Goal: Information Seeking & Learning: Learn about a topic

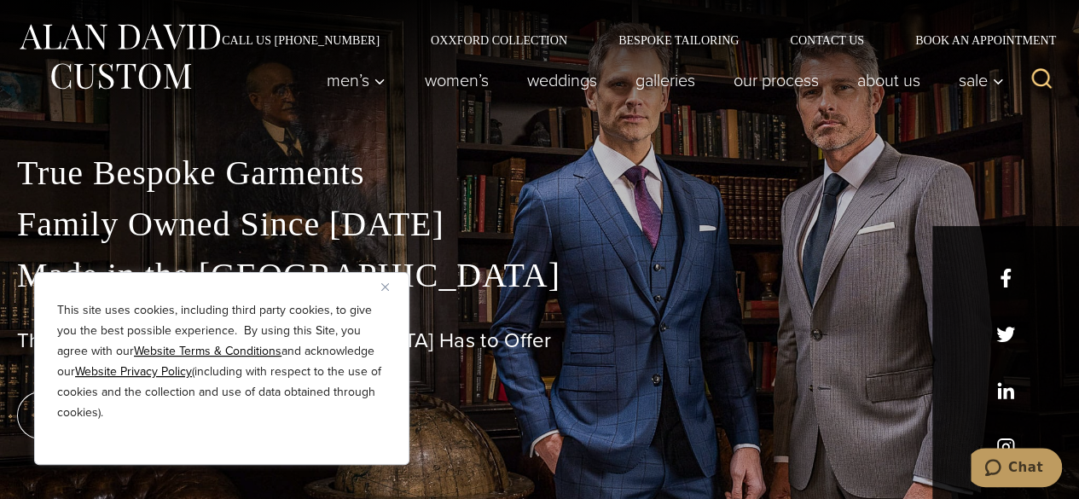
click at [384, 282] on button "Close" at bounding box center [391, 286] width 20 height 20
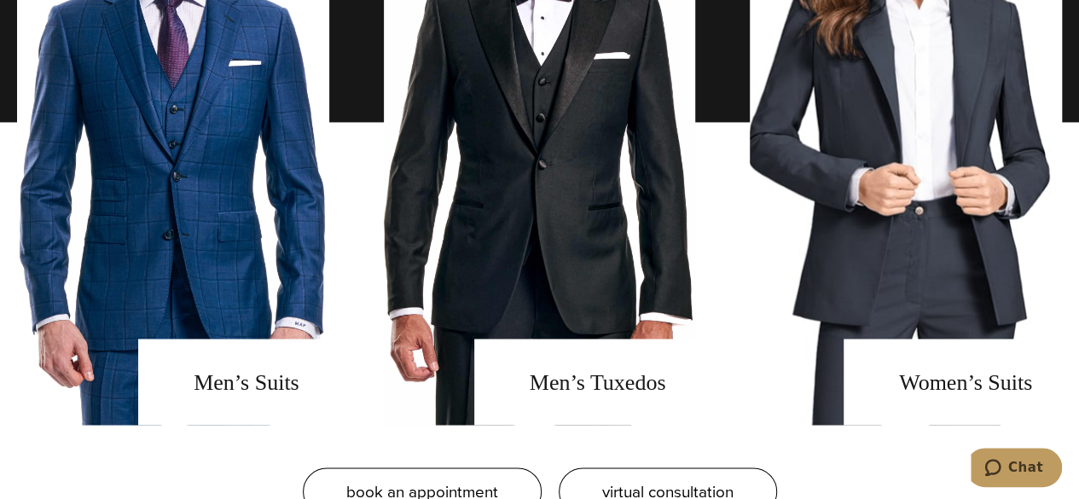
scroll to position [1280, 0]
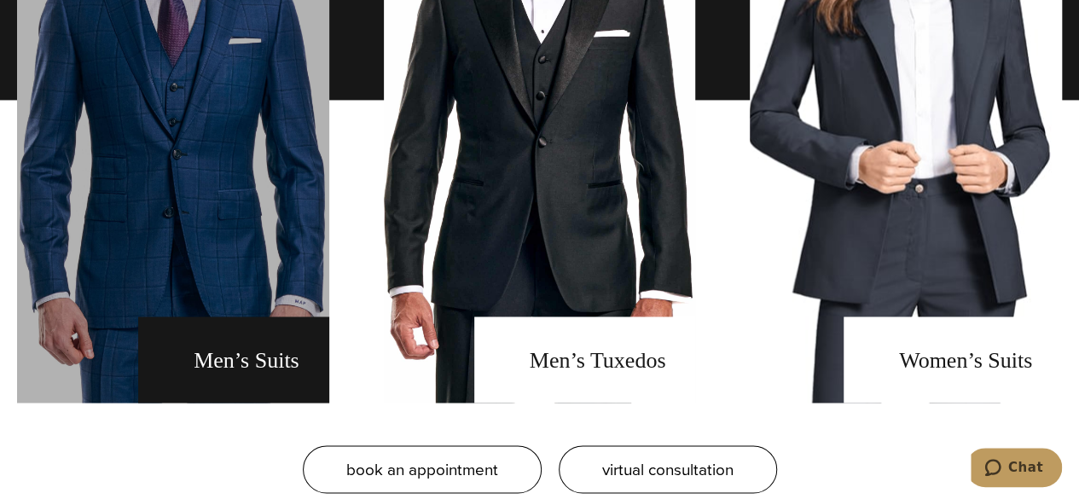
click at [267, 369] on link "men's suits" at bounding box center [173, 100] width 312 height 606
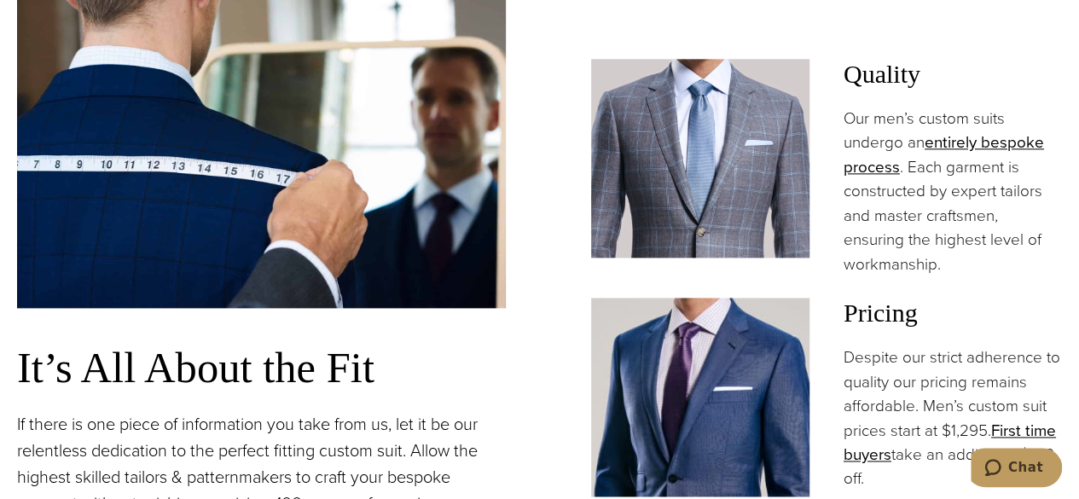
scroll to position [1195, 0]
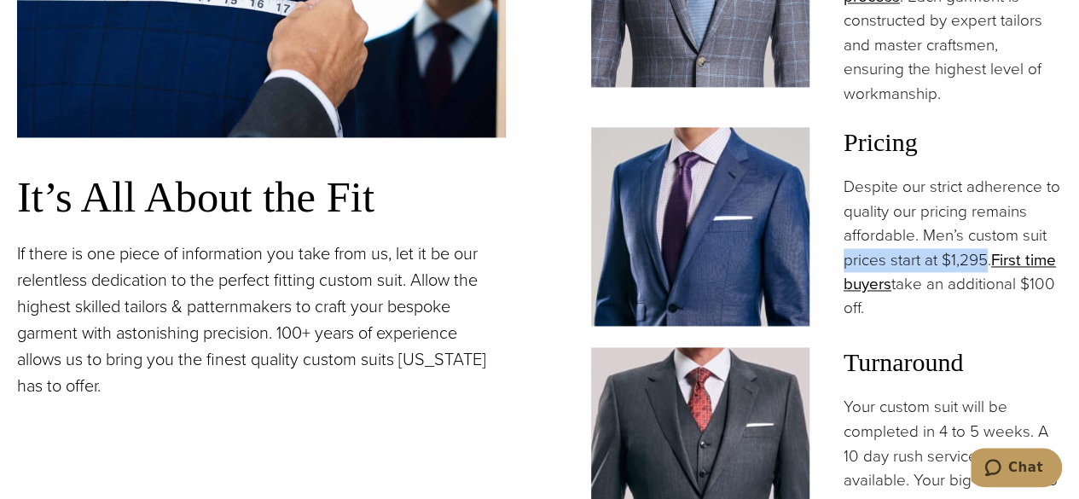
drag, startPoint x: 989, startPoint y: 264, endPoint x: 835, endPoint y: 270, distance: 154.6
click at [835, 270] on div "Pricing Despite our strict adherence to quality our pricing remains affordable.…" at bounding box center [827, 226] width 472 height 199
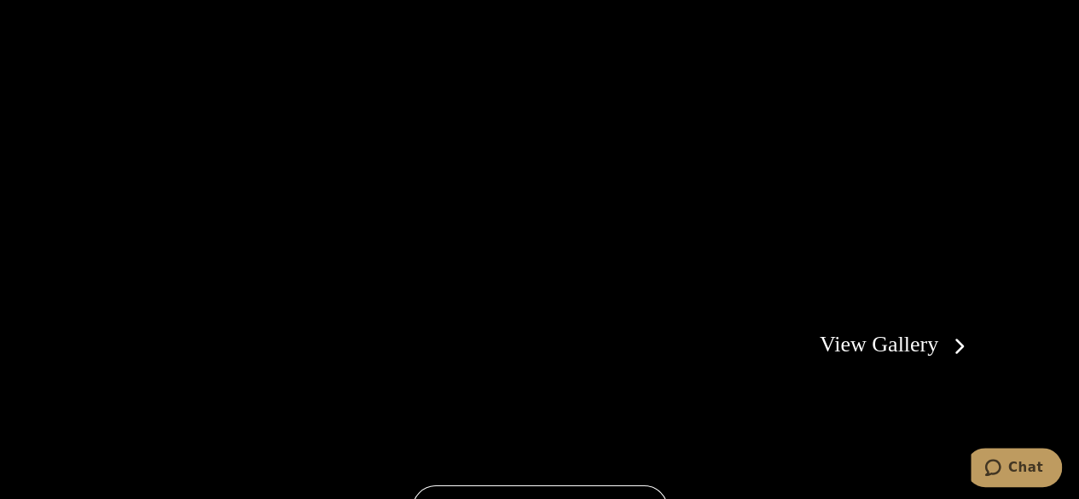
scroll to position [2901, 0]
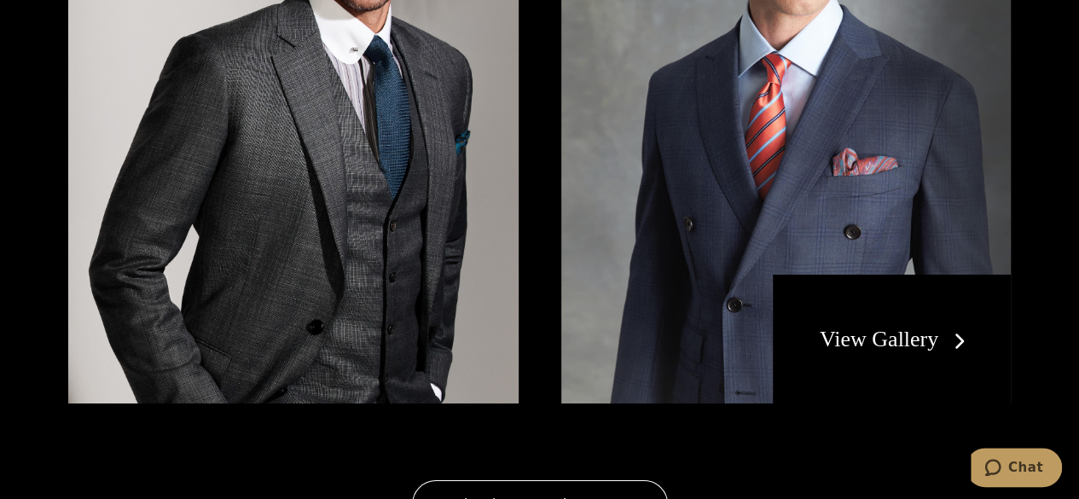
click at [276, 259] on img at bounding box center [293, 104] width 451 height 601
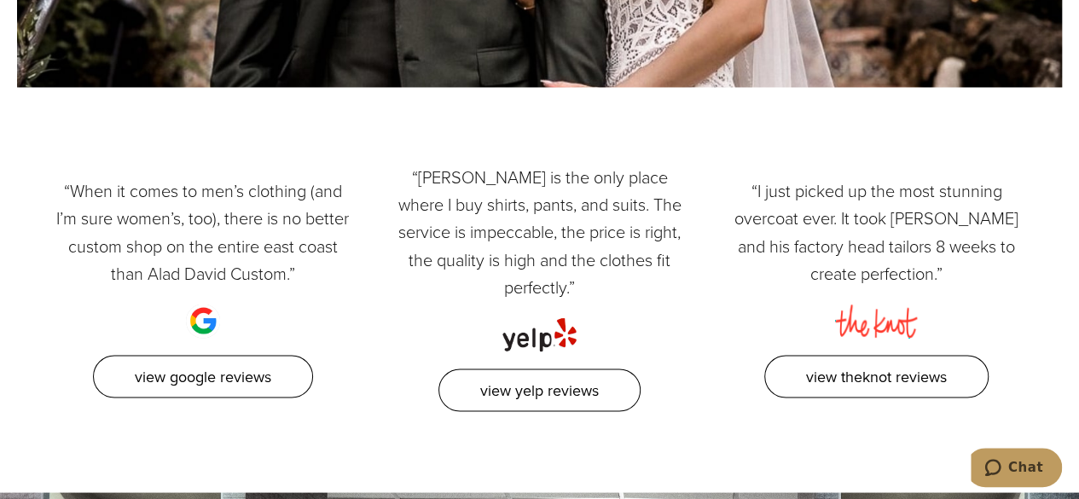
scroll to position [7847, 0]
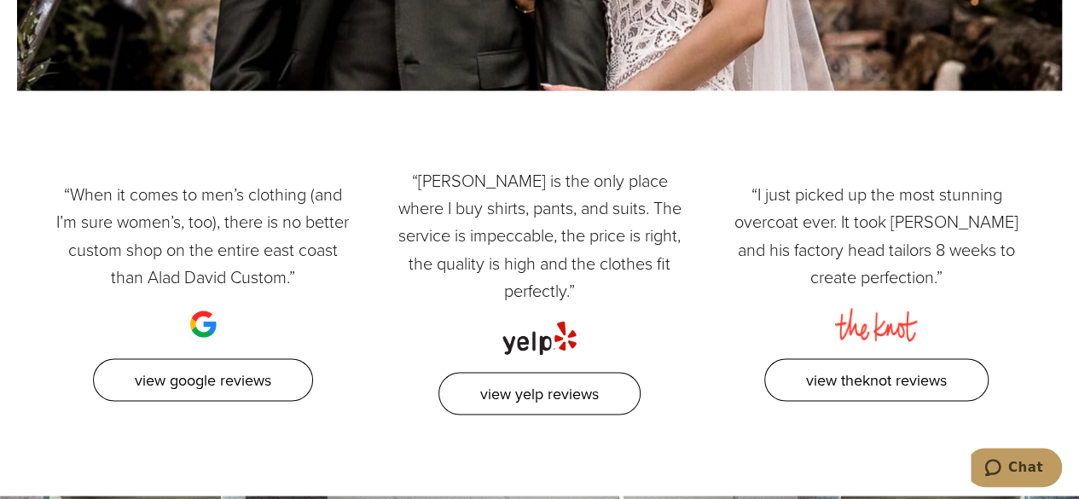
click at [350, 288] on div "“When it comes to men’s clothing (and I’m sure women’s, too), there is no bette…" at bounding box center [202, 291] width 337 height 248
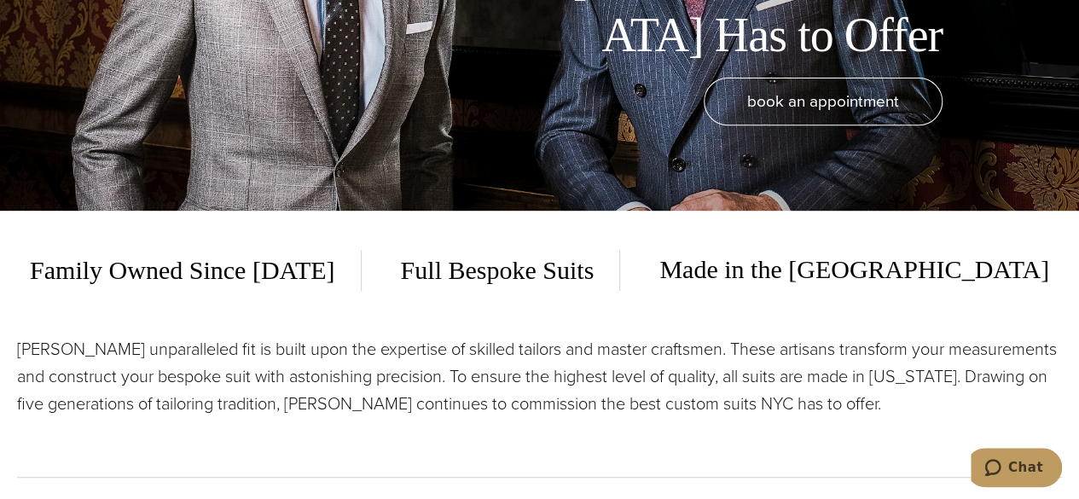
scroll to position [0, 0]
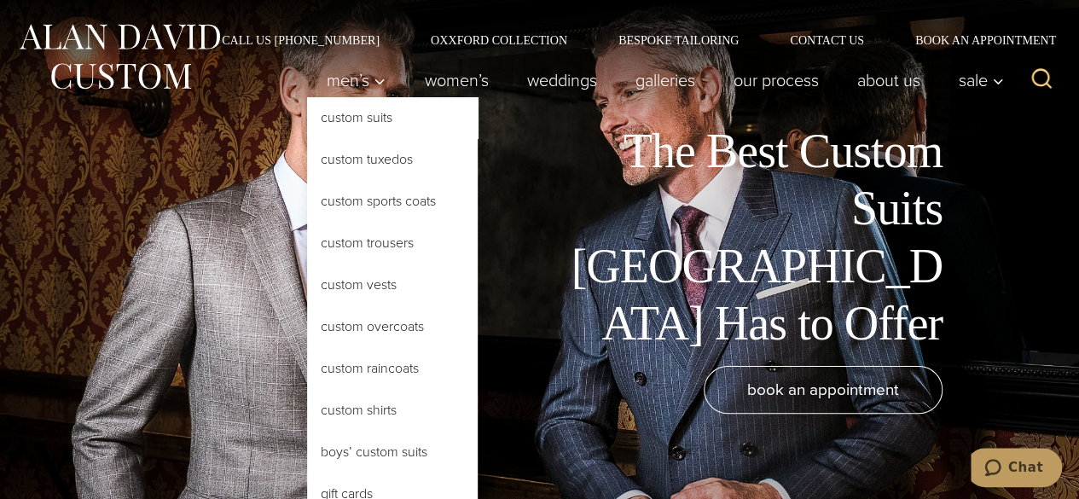
click at [346, 110] on link "Custom Suits" at bounding box center [392, 117] width 171 height 41
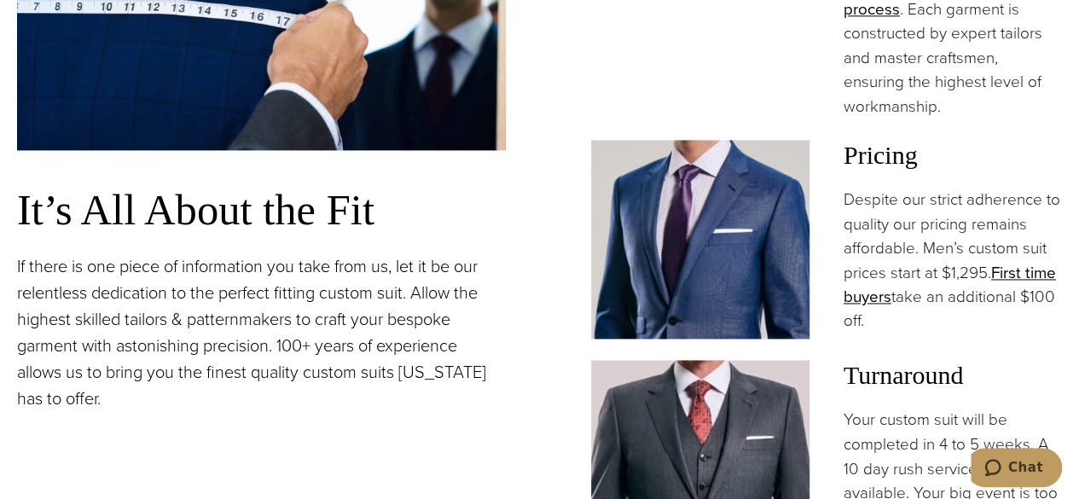
scroll to position [1451, 0]
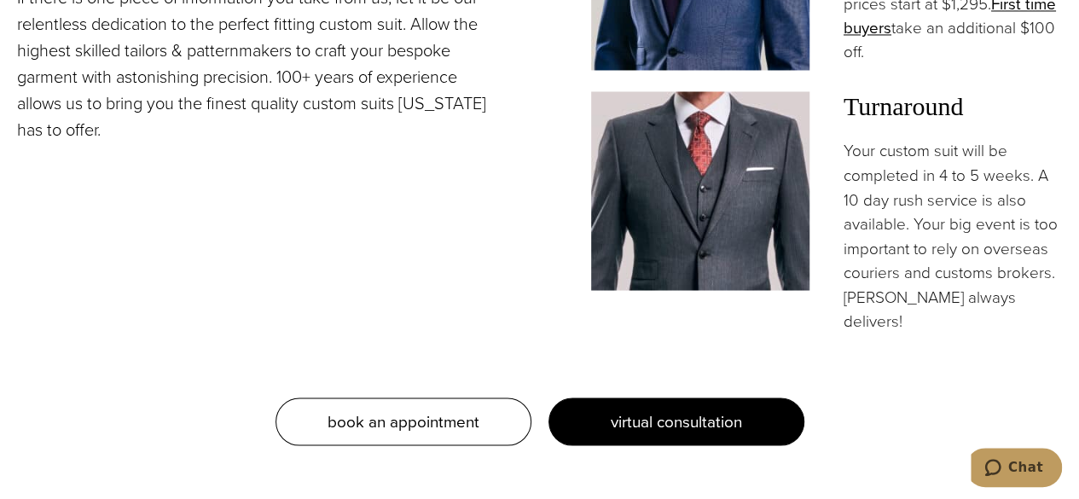
click at [595, 400] on link "virtual consultation" at bounding box center [677, 422] width 256 height 48
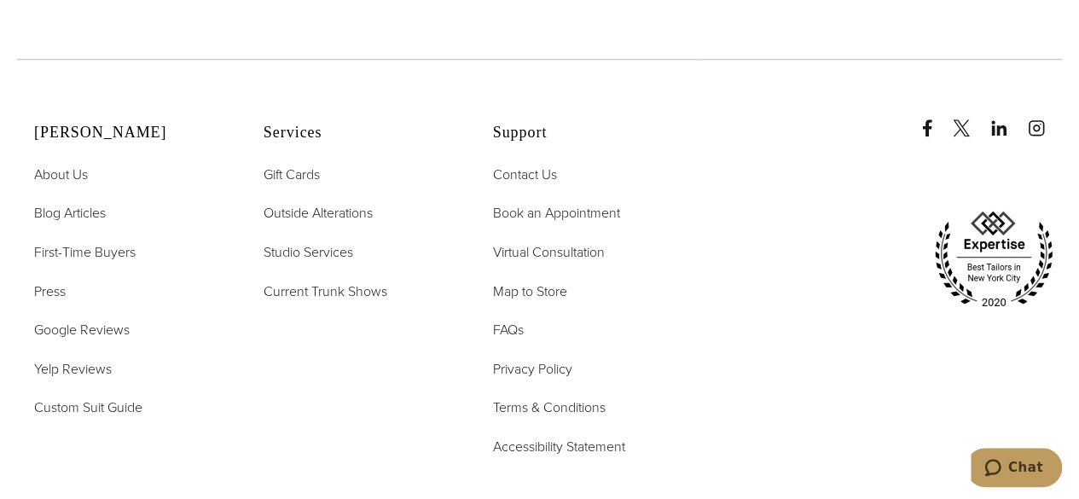
scroll to position [4096, 0]
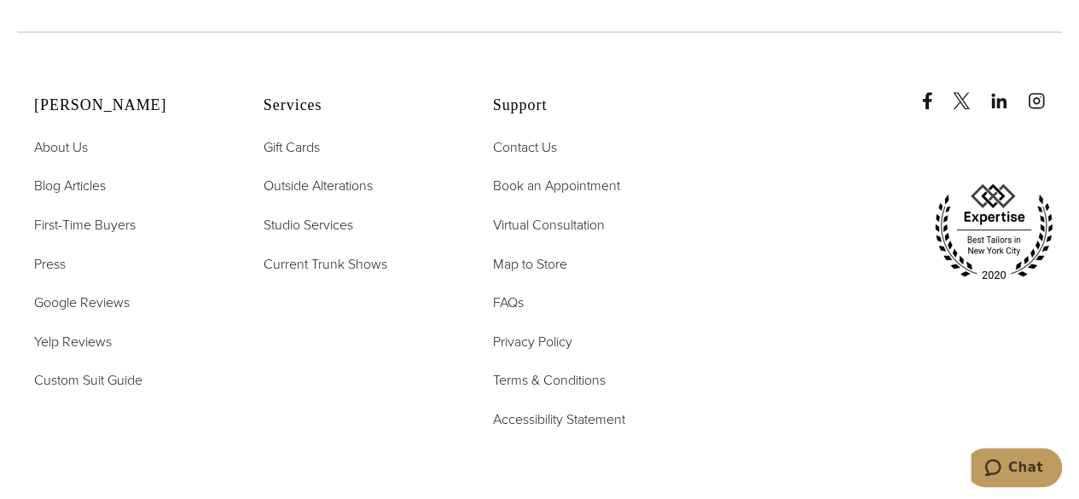
click at [858, 404] on div at bounding box center [879, 272] width 366 height 480
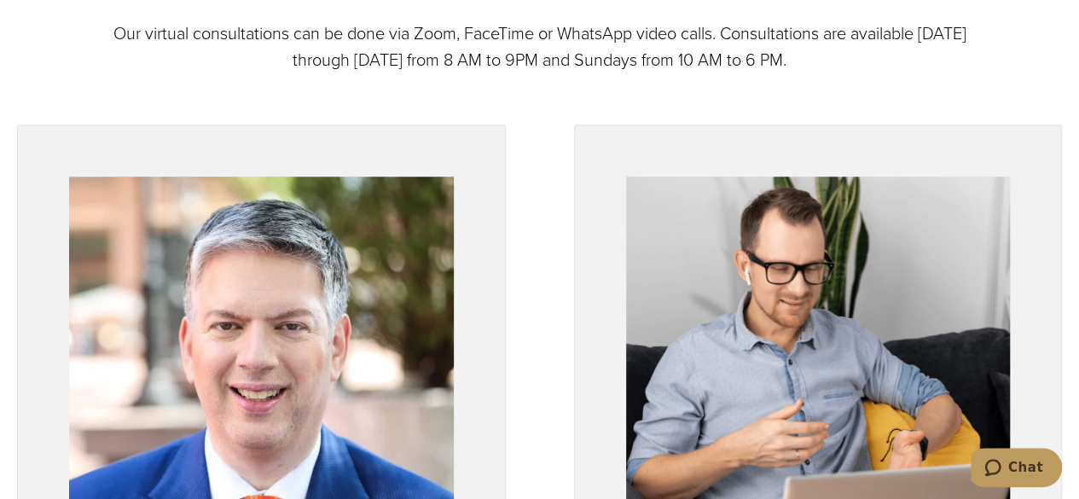
scroll to position [0, 0]
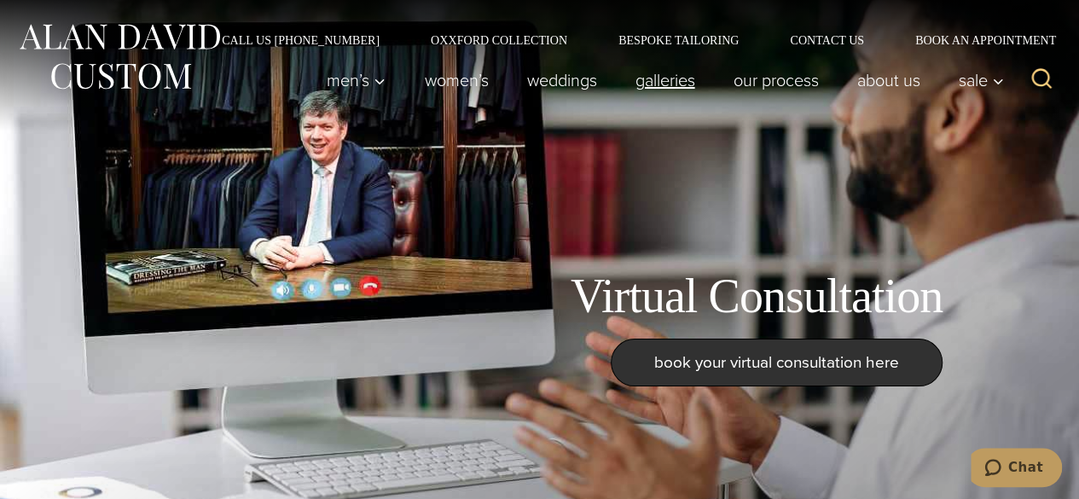
click at [621, 68] on link "Galleries" at bounding box center [665, 80] width 98 height 34
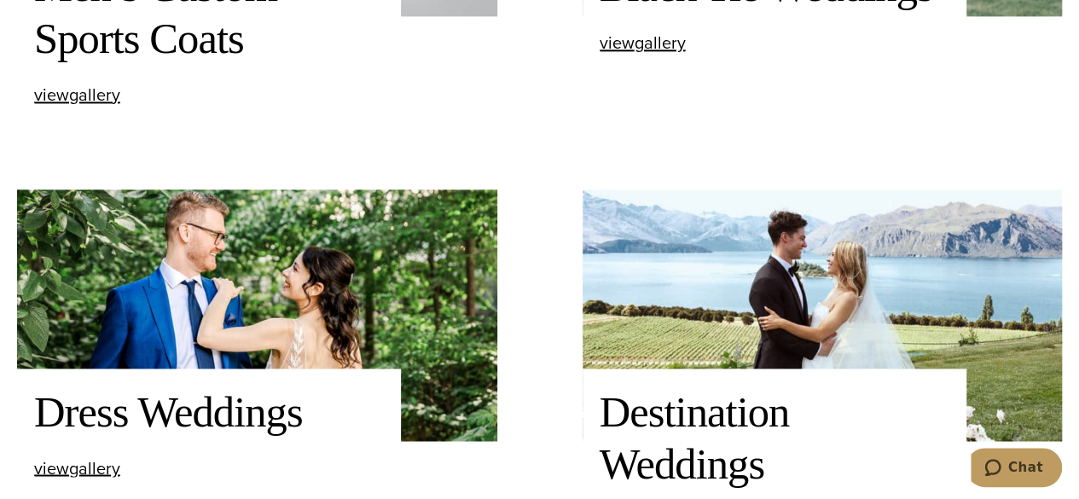
scroll to position [1277, 0]
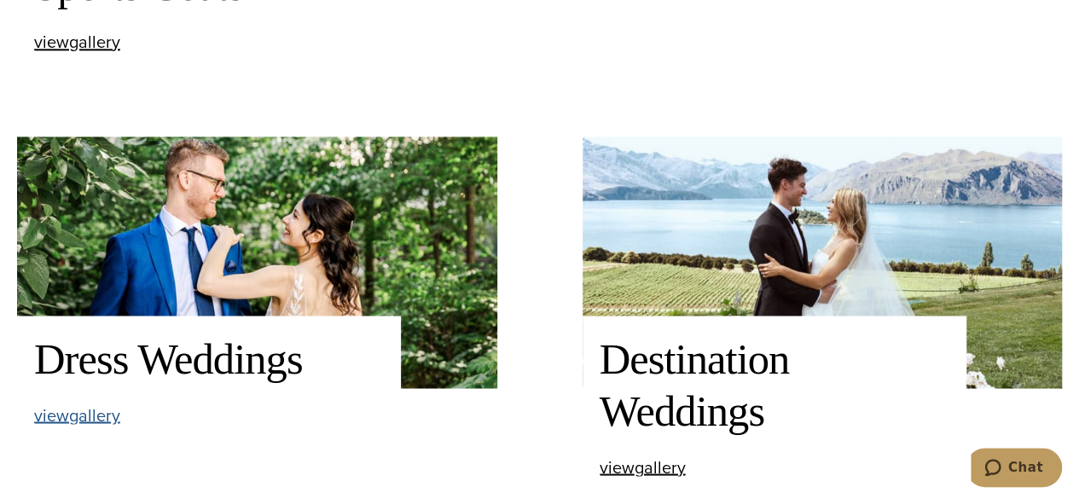
click at [113, 414] on span "view Dress Weddings gallery" at bounding box center [77, 415] width 86 height 26
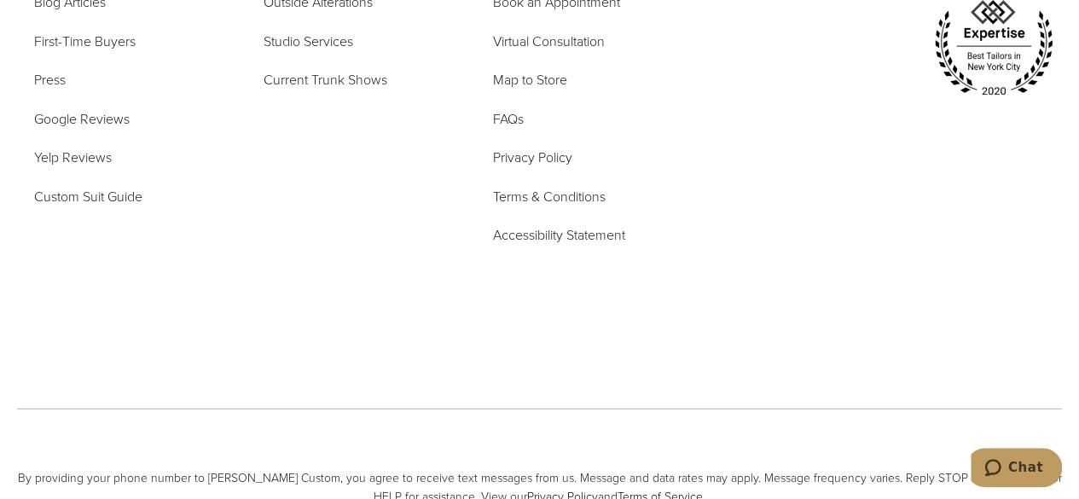
scroll to position [5437, 0]
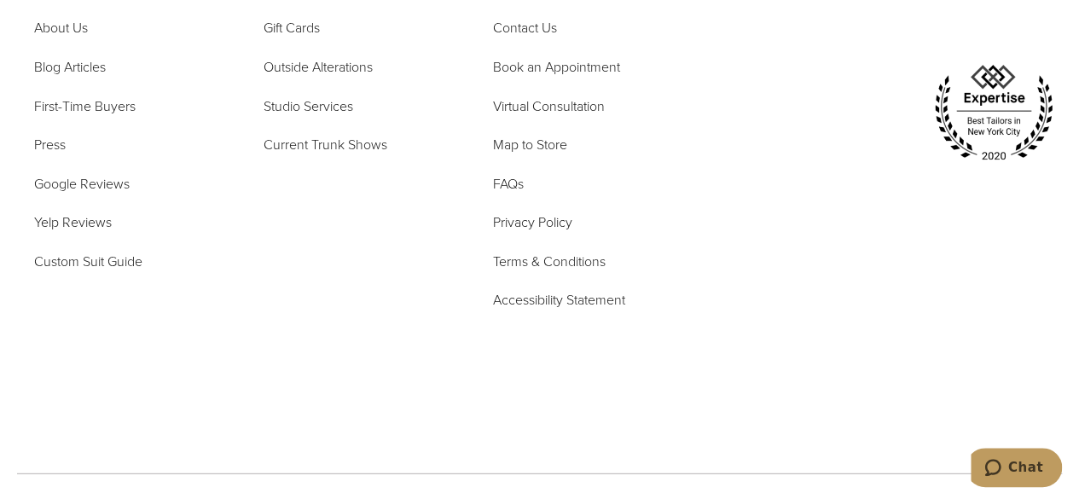
click at [718, 86] on div at bounding box center [879, 93] width 366 height 205
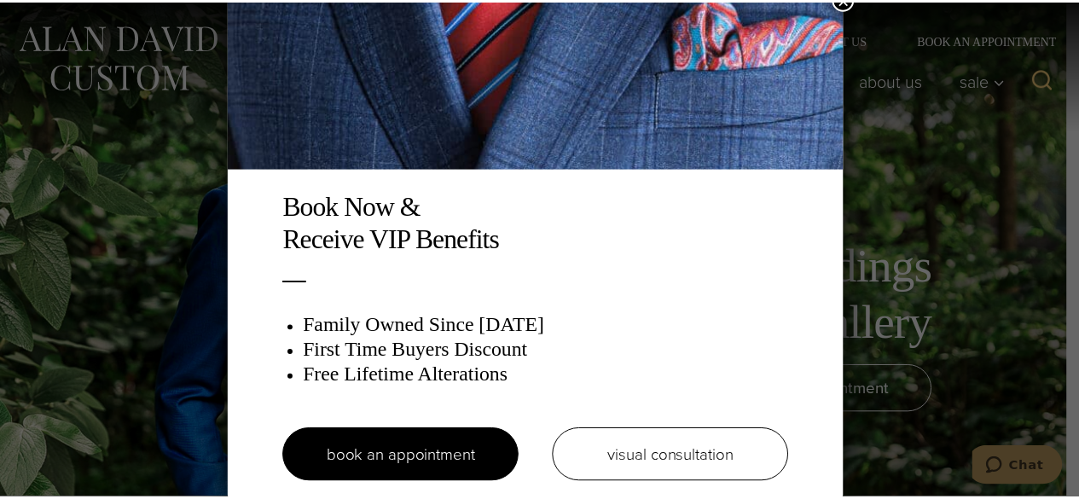
scroll to position [9, 0]
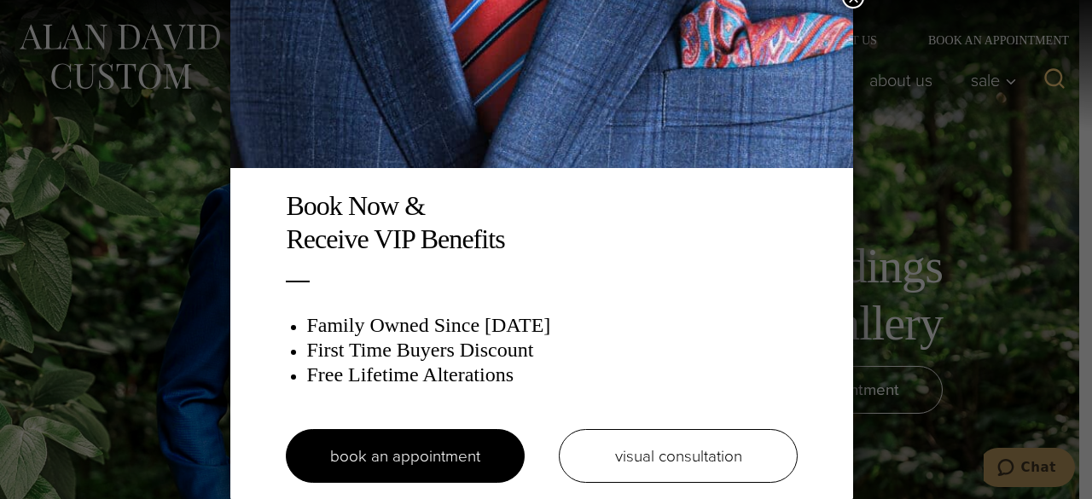
click at [1009, 172] on div "Book Now & Receive VIP Benefits Family Owned Since [DATE] First Time Buyers Dis…" at bounding box center [546, 249] width 1092 height 499
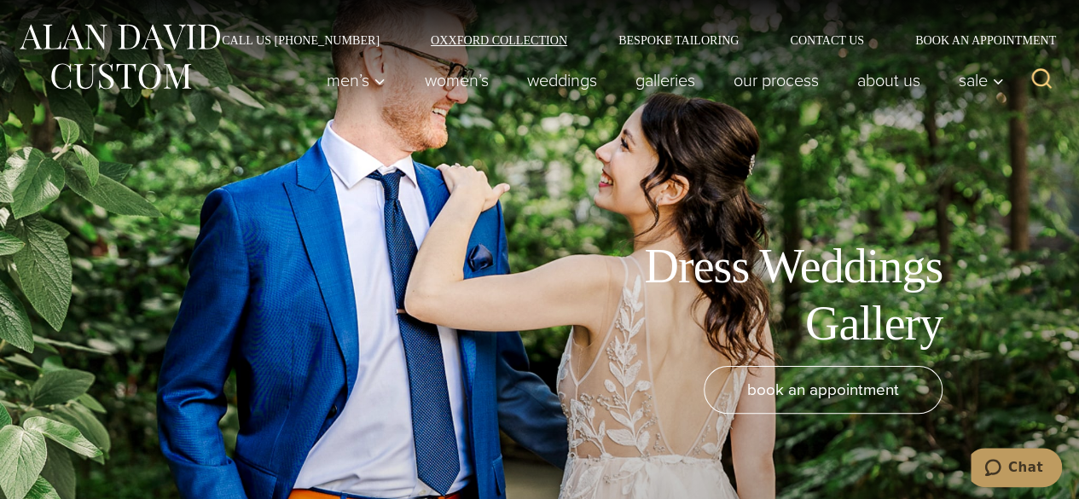
click at [477, 35] on link "Oxxford Collection" at bounding box center [499, 40] width 188 height 12
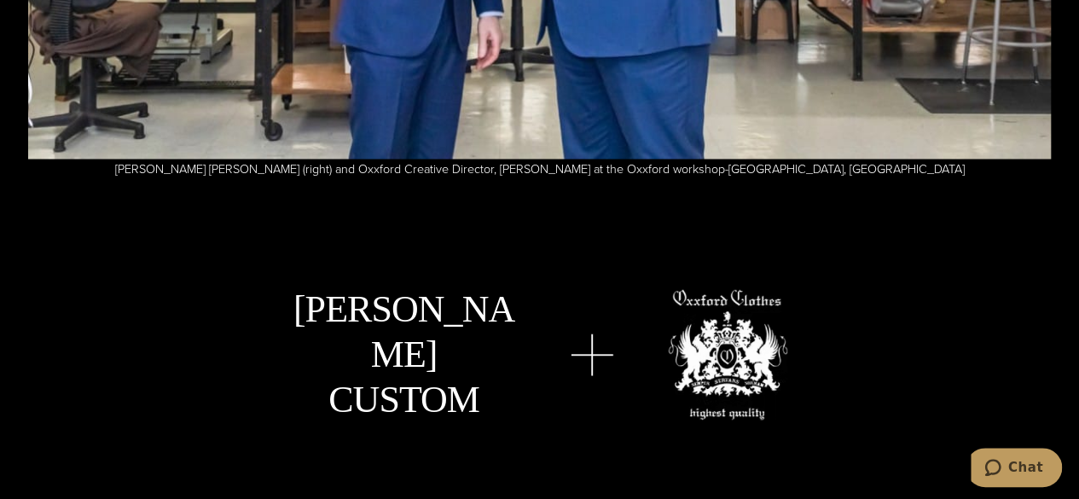
scroll to position [4864, 0]
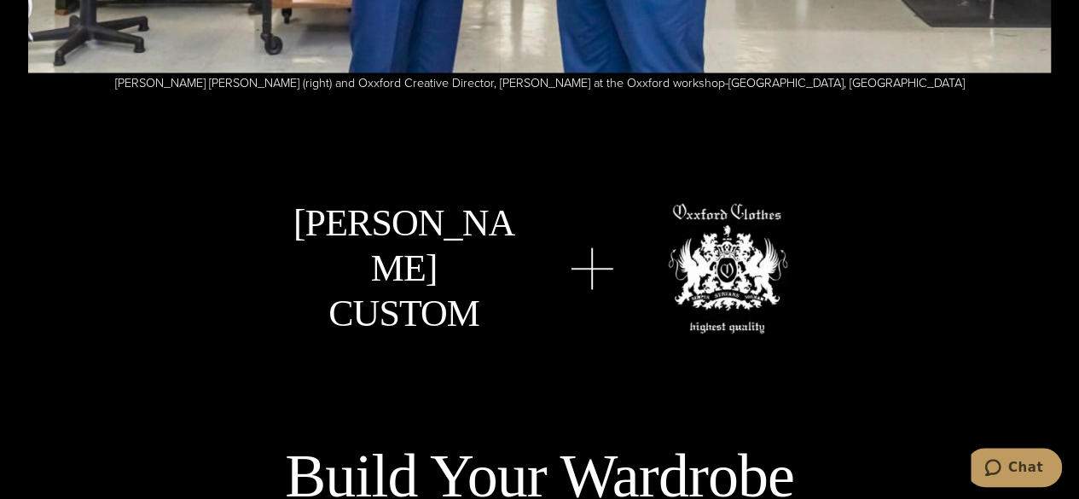
drag, startPoint x: 560, startPoint y: 270, endPoint x: 591, endPoint y: 271, distance: 31.6
click at [589, 271] on div "Alan David Custom" at bounding box center [540, 268] width 684 height 135
click at [604, 274] on img at bounding box center [592, 269] width 43 height 42
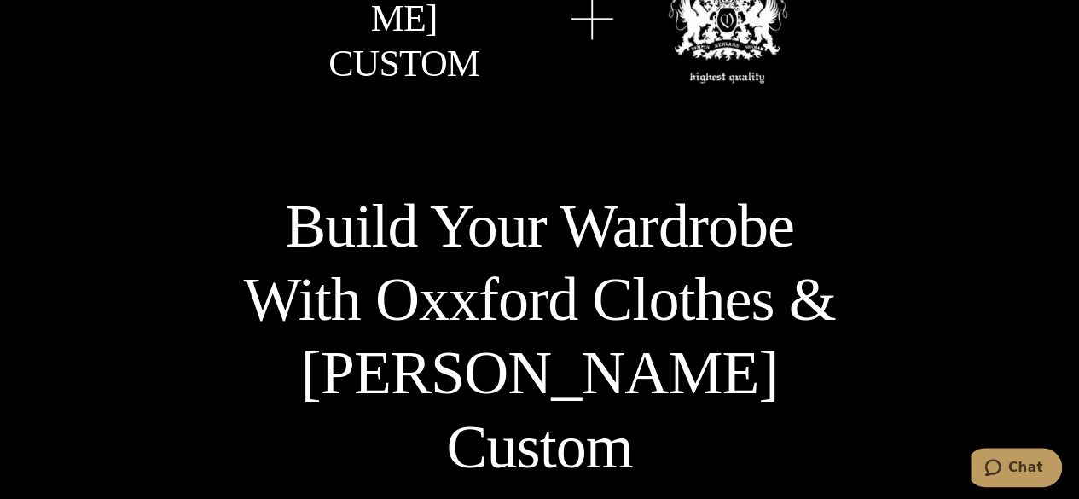
scroll to position [5205, 0]
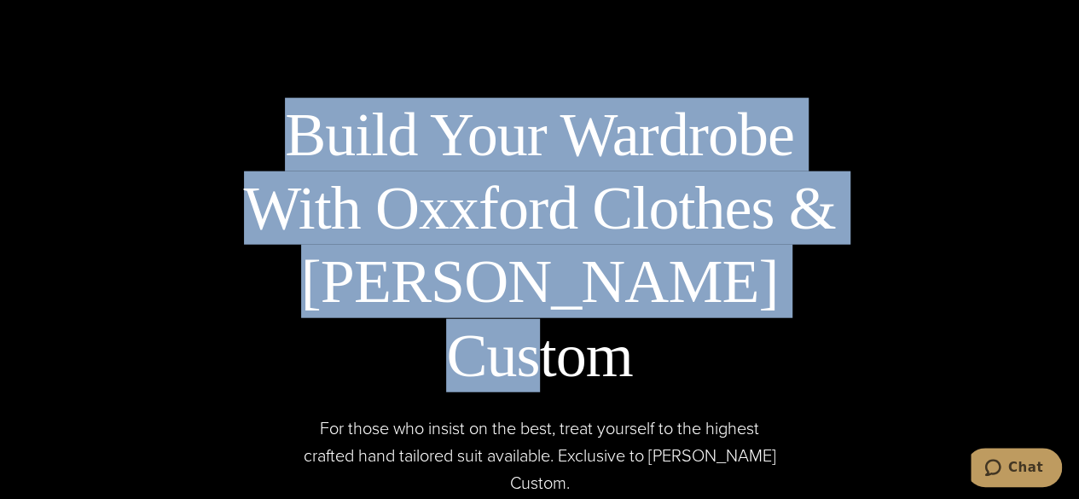
drag, startPoint x: 771, startPoint y: 275, endPoint x: 288, endPoint y: 127, distance: 505.8
click at [291, 129] on h2 "Build Your Wardrobe With Oxxford Clothes & Alan David Custom" at bounding box center [540, 245] width 636 height 295
click at [277, 120] on h2 "Build Your Wardrobe With Oxxford Clothes & Alan David Custom" at bounding box center [540, 245] width 636 height 295
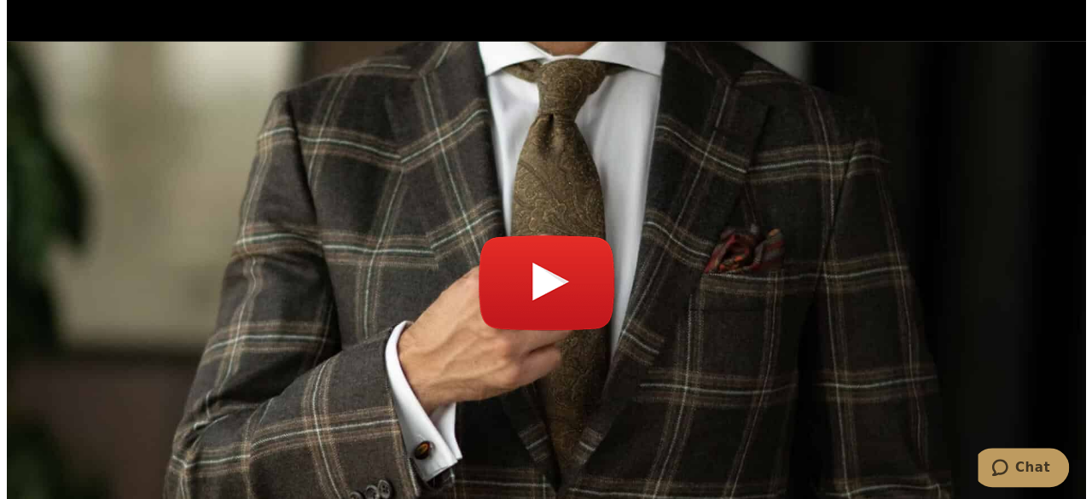
scroll to position [5888, 0]
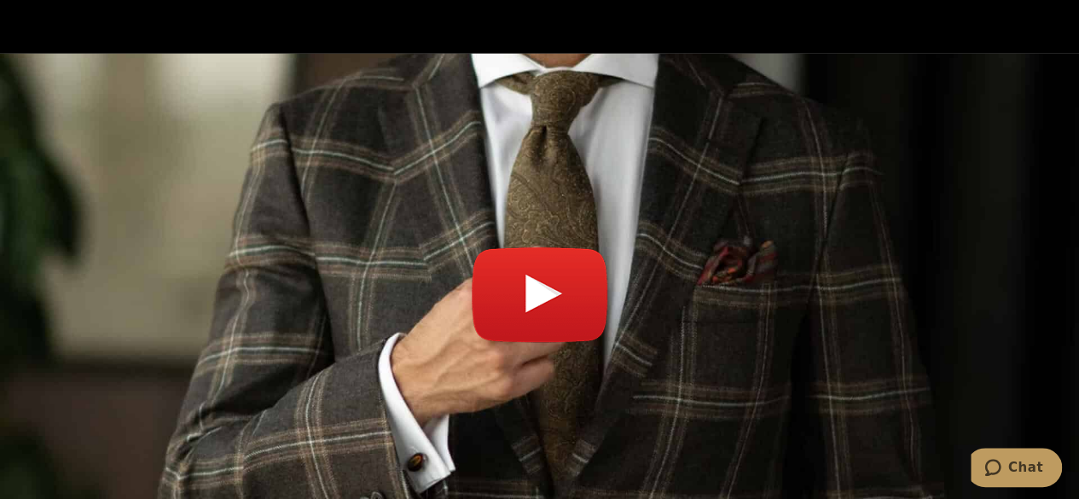
click at [557, 224] on link "Play video" at bounding box center [539, 303] width 1045 height 457
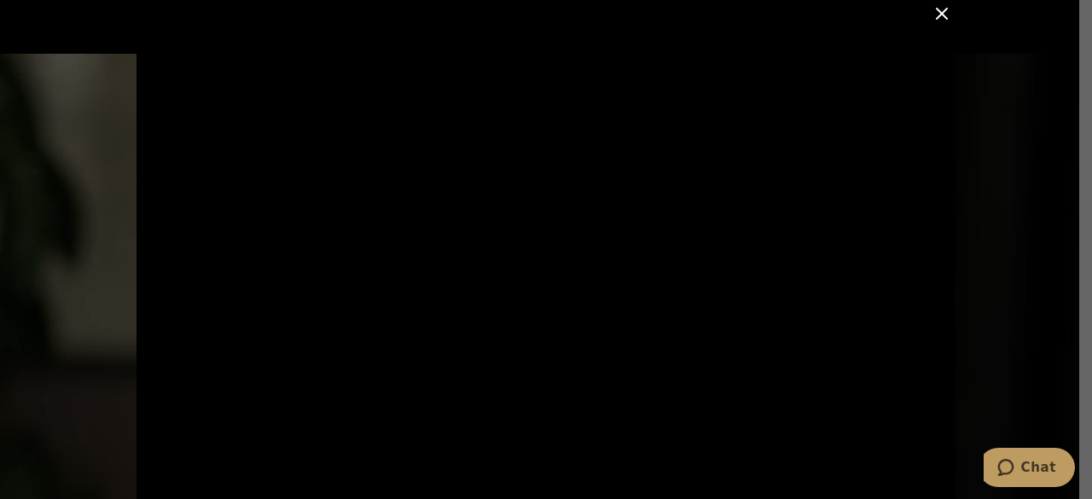
click at [932, 19] on button "Close Modal" at bounding box center [942, 13] width 20 height 20
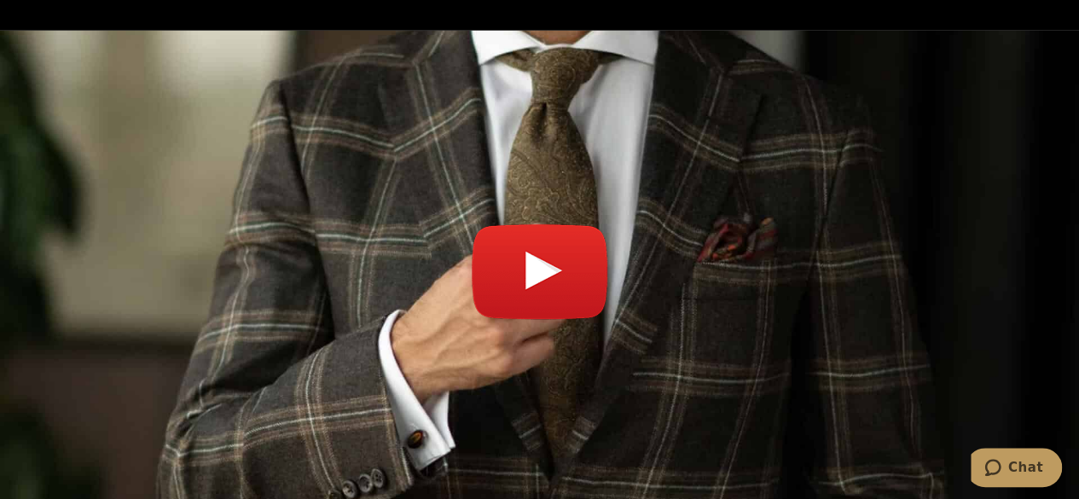
scroll to position [5978, 0]
